Goal: Check status

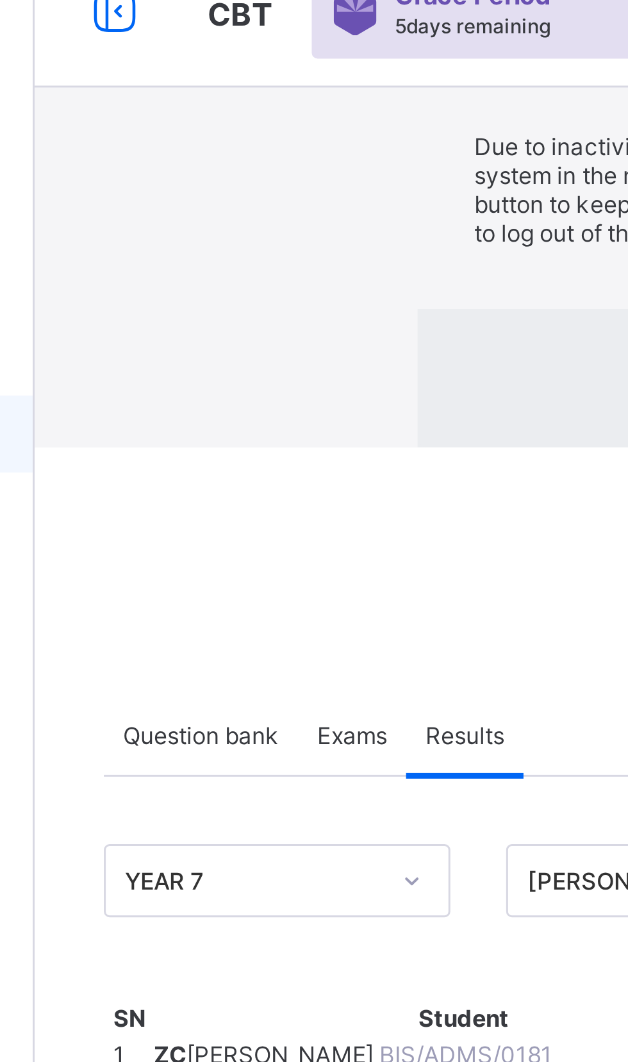
click at [283, 181] on div "× Idle Mode Due to inactivity you would be logged out to the system in the next…" at bounding box center [391, 123] width 474 height 171
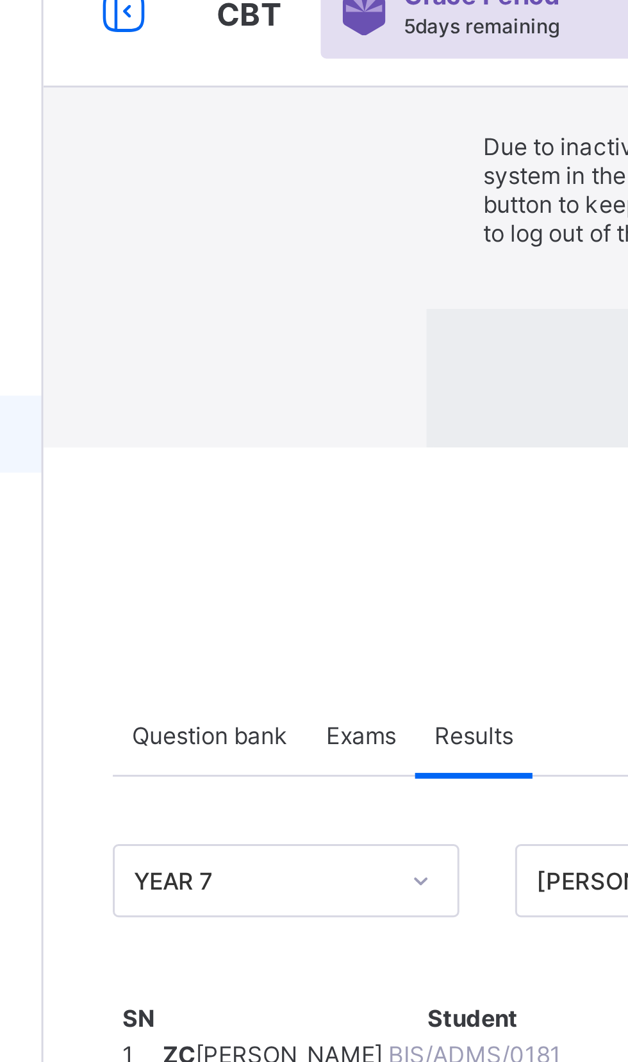
click at [280, 183] on div "× Idle Mode Due to inactivity you would be logged out to the system in the next…" at bounding box center [391, 123] width 474 height 171
click at [278, 185] on div "× Idle Mode Due to inactivity you would be logged out to the system in the next…" at bounding box center [391, 123] width 474 height 171
click at [274, 181] on div "× Idle Mode Due to inactivity you would be logged out to the system in the next…" at bounding box center [391, 123] width 474 height 171
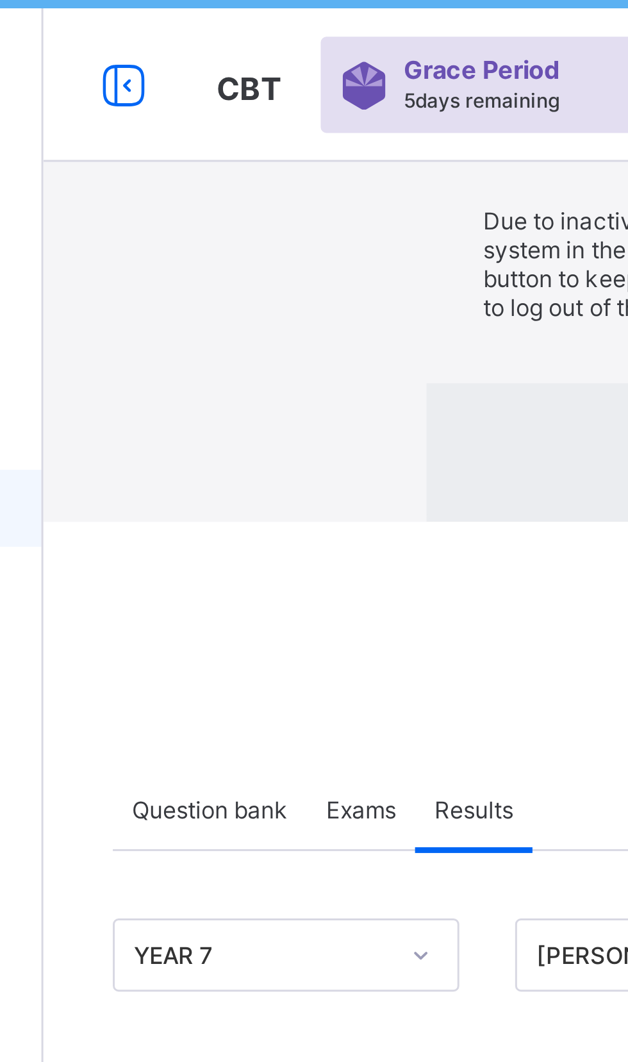
click at [279, 187] on div "× Idle Mode Due to inactivity you would be logged out to the system in the next…" at bounding box center [391, 123] width 474 height 171
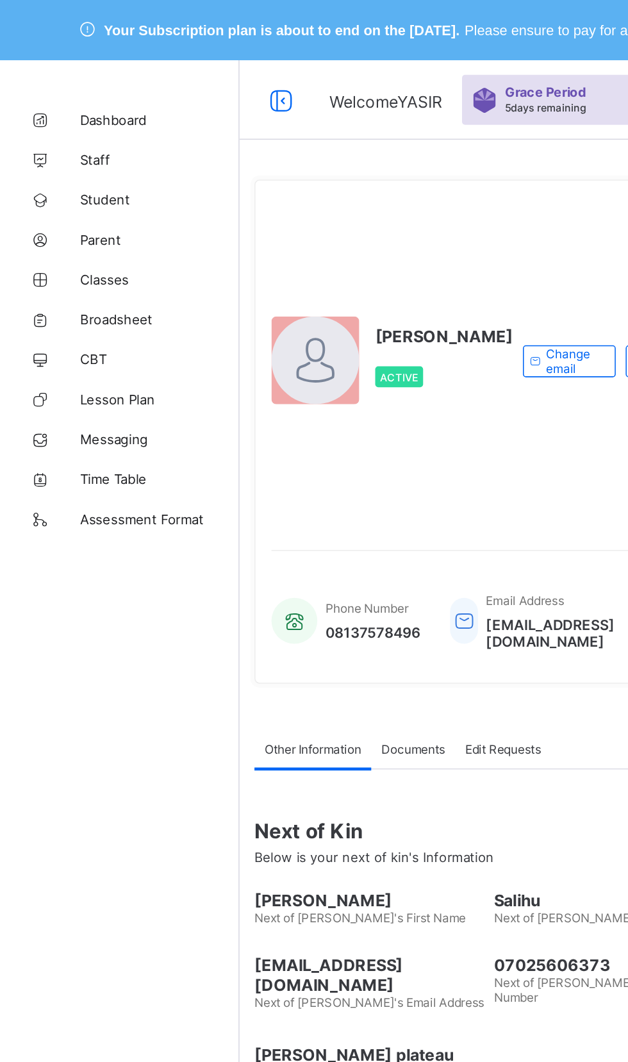
click at [60, 231] on span "CBT" at bounding box center [102, 231] width 103 height 10
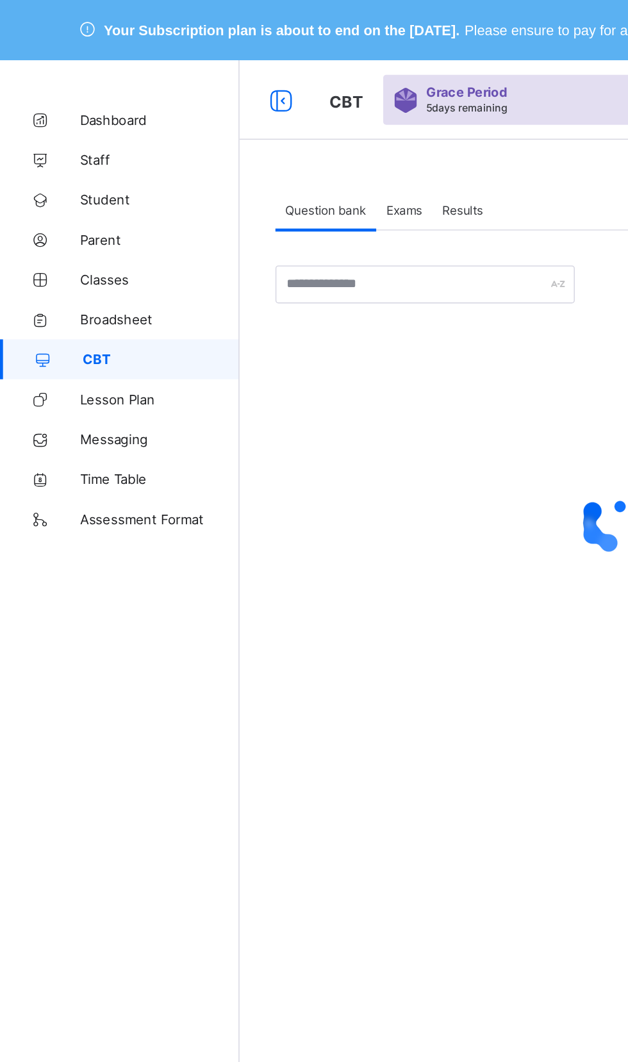
click at [317, 140] on div "Results" at bounding box center [297, 135] width 39 height 26
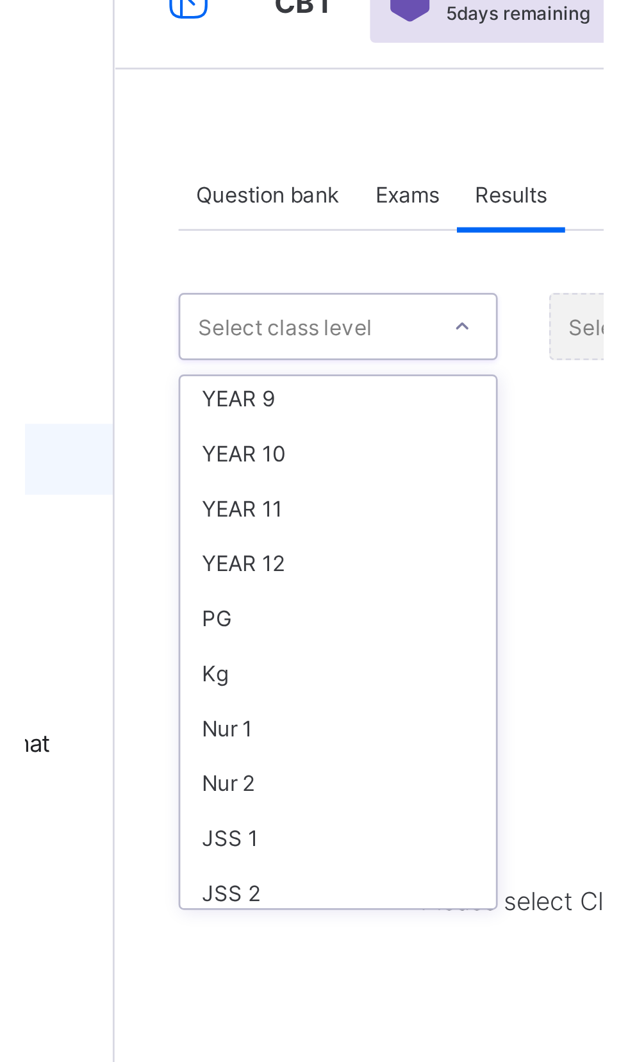
scroll to position [221, 0]
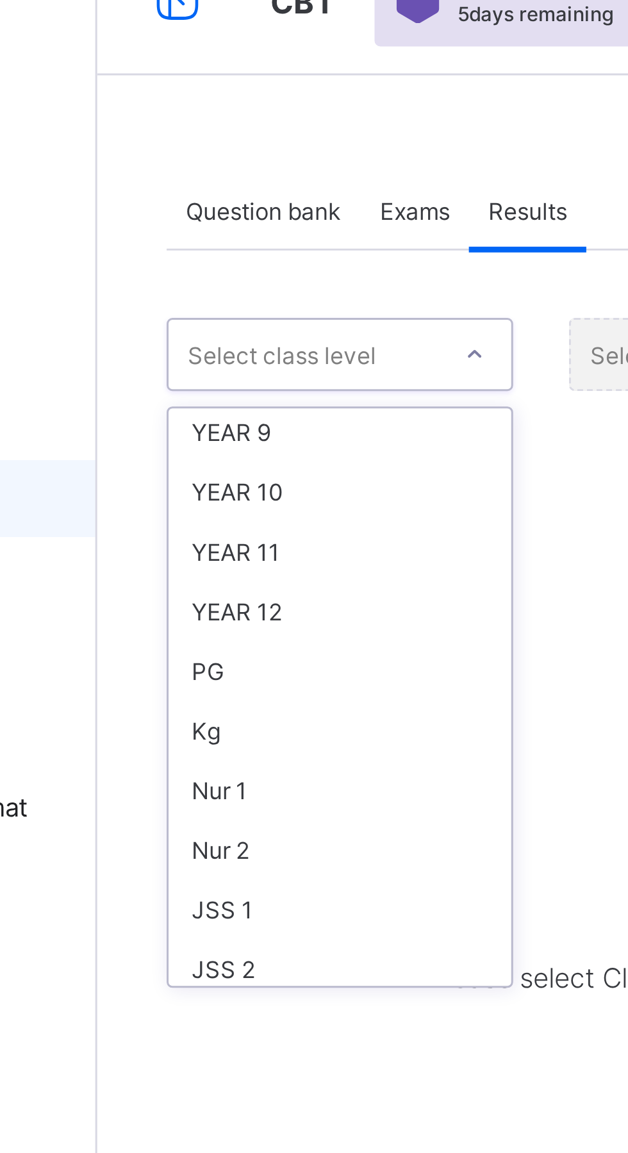
click at [224, 246] on div "YEAR 11" at bounding box center [235, 249] width 114 height 20
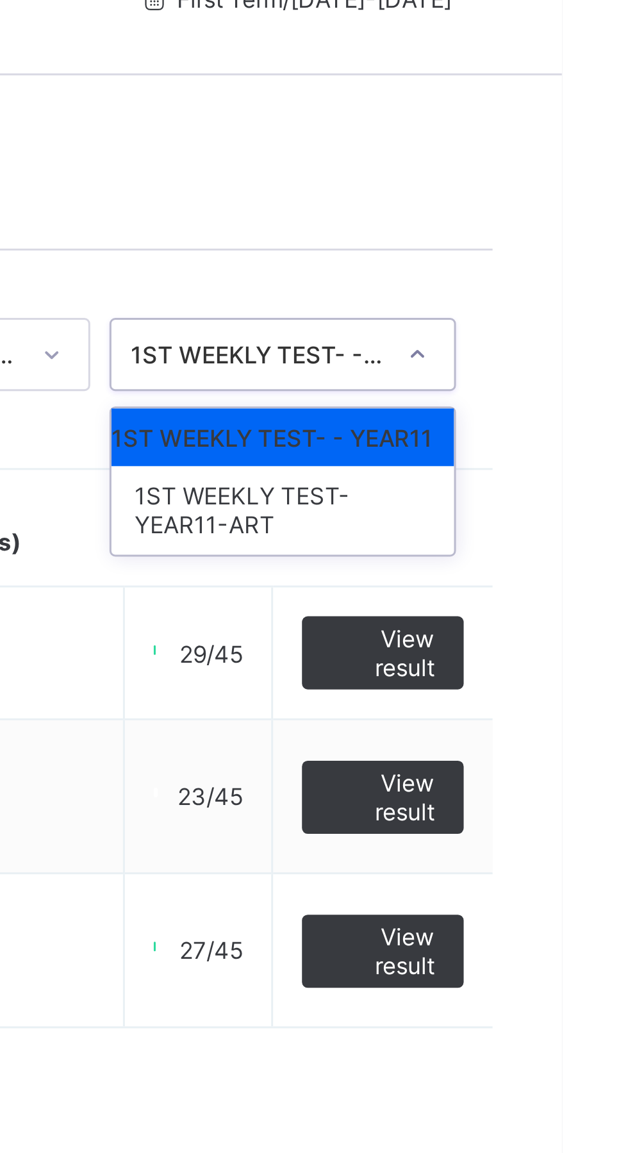
click at [512, 279] on td "29/45" at bounding box center [507, 282] width 49 height 44
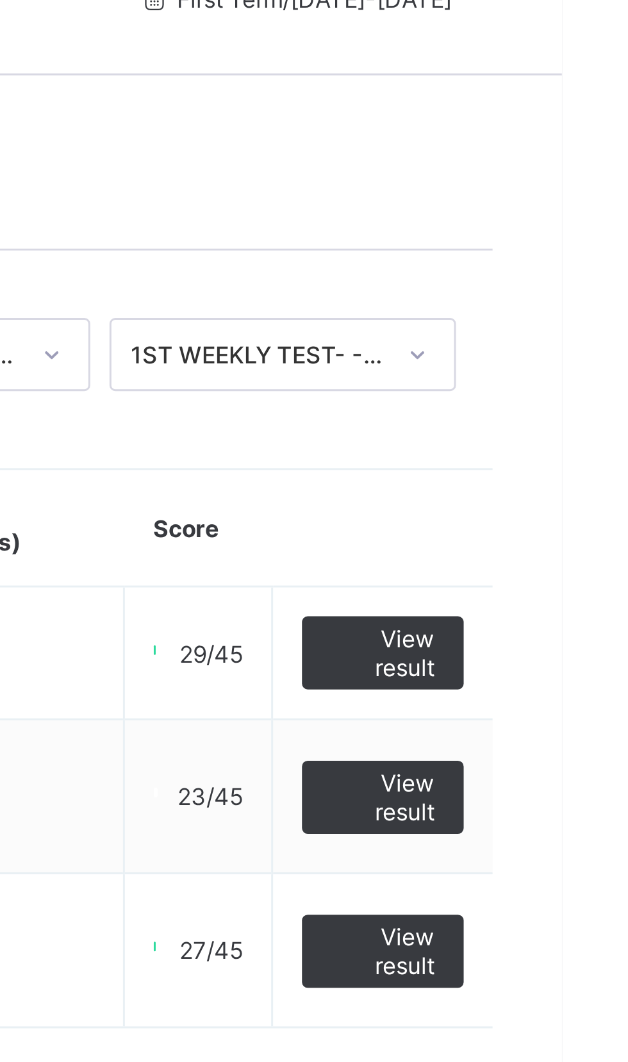
click at [570, 279] on span "View result" at bounding box center [568, 281] width 35 height 19
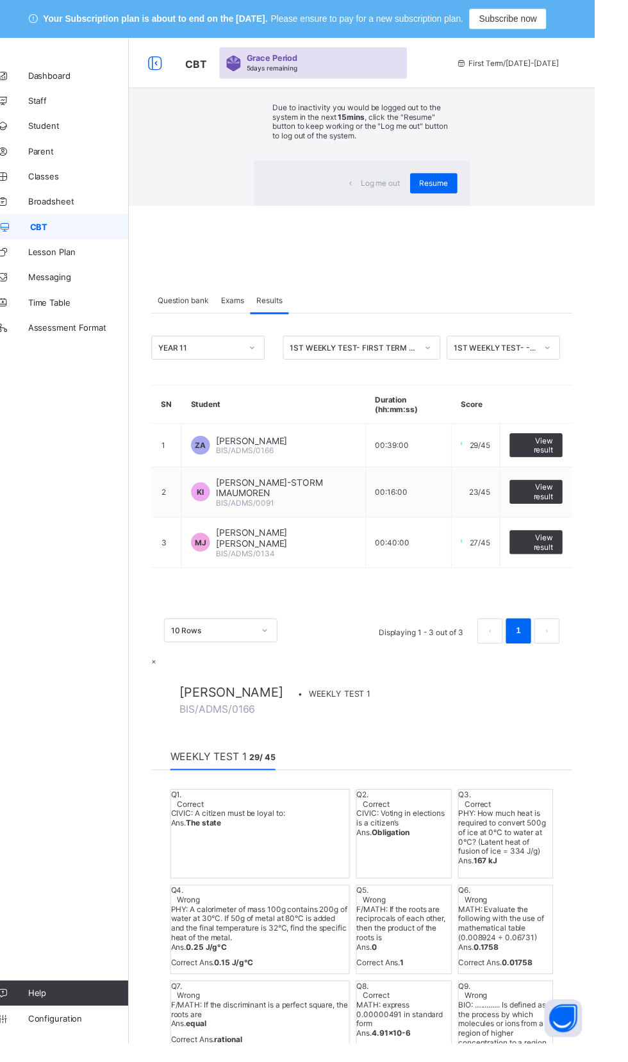
scroll to position [0, 0]
